Goal: Navigation & Orientation: Find specific page/section

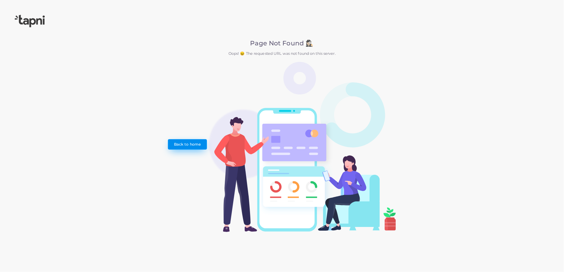
click at [184, 144] on link "Back to home" at bounding box center [187, 144] width 39 height 10
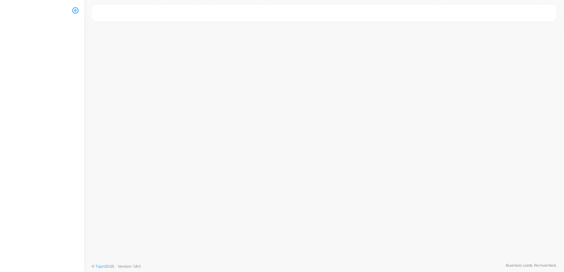
click at [76, 10] on circle at bounding box center [76, 11] width 2 height 2
click at [260, 116] on div at bounding box center [295, 130] width 537 height 260
click at [17, 117] on ul at bounding box center [42, 148] width 84 height 256
click at [74, 10] on icon at bounding box center [75, 10] width 7 height 7
